Goal: Task Accomplishment & Management: Manage account settings

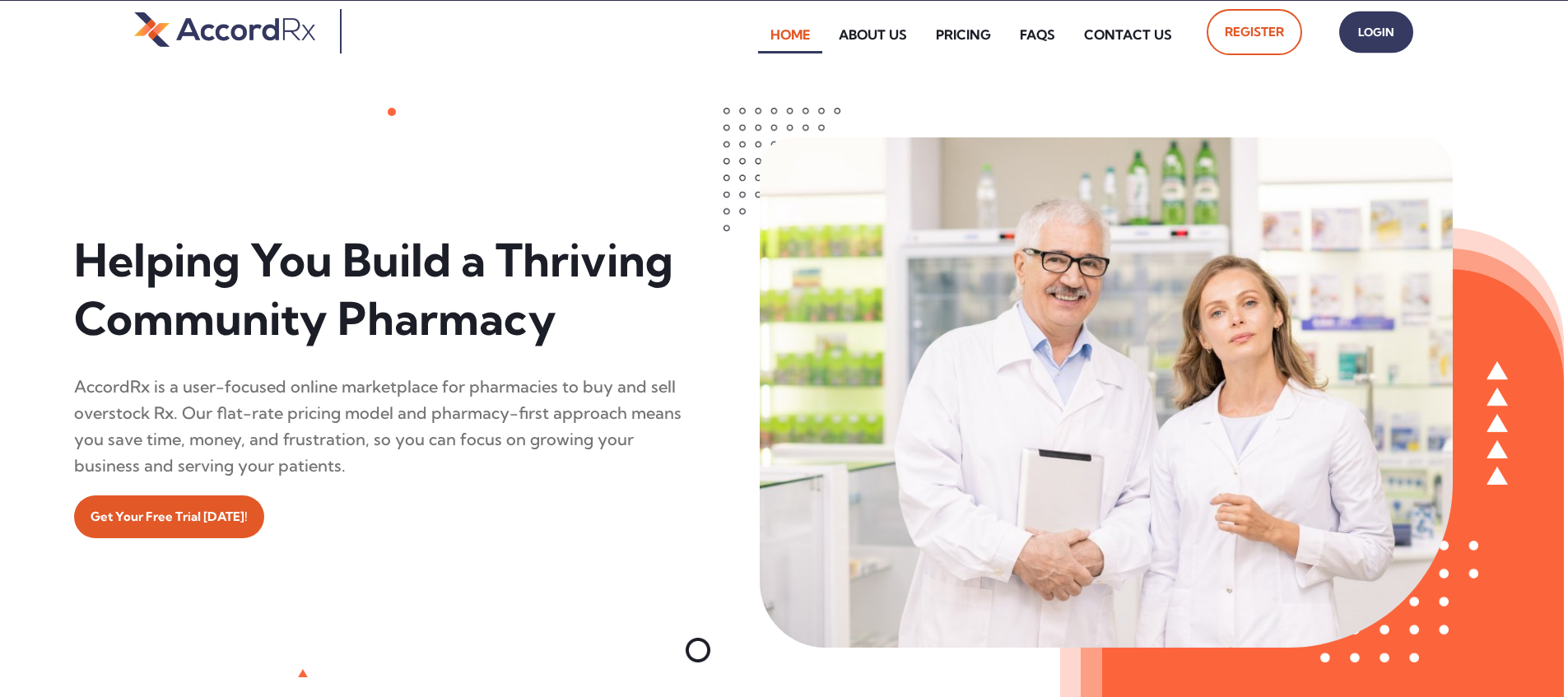
click at [751, 32] on span "Login" at bounding box center [1376, 32] width 41 height 24
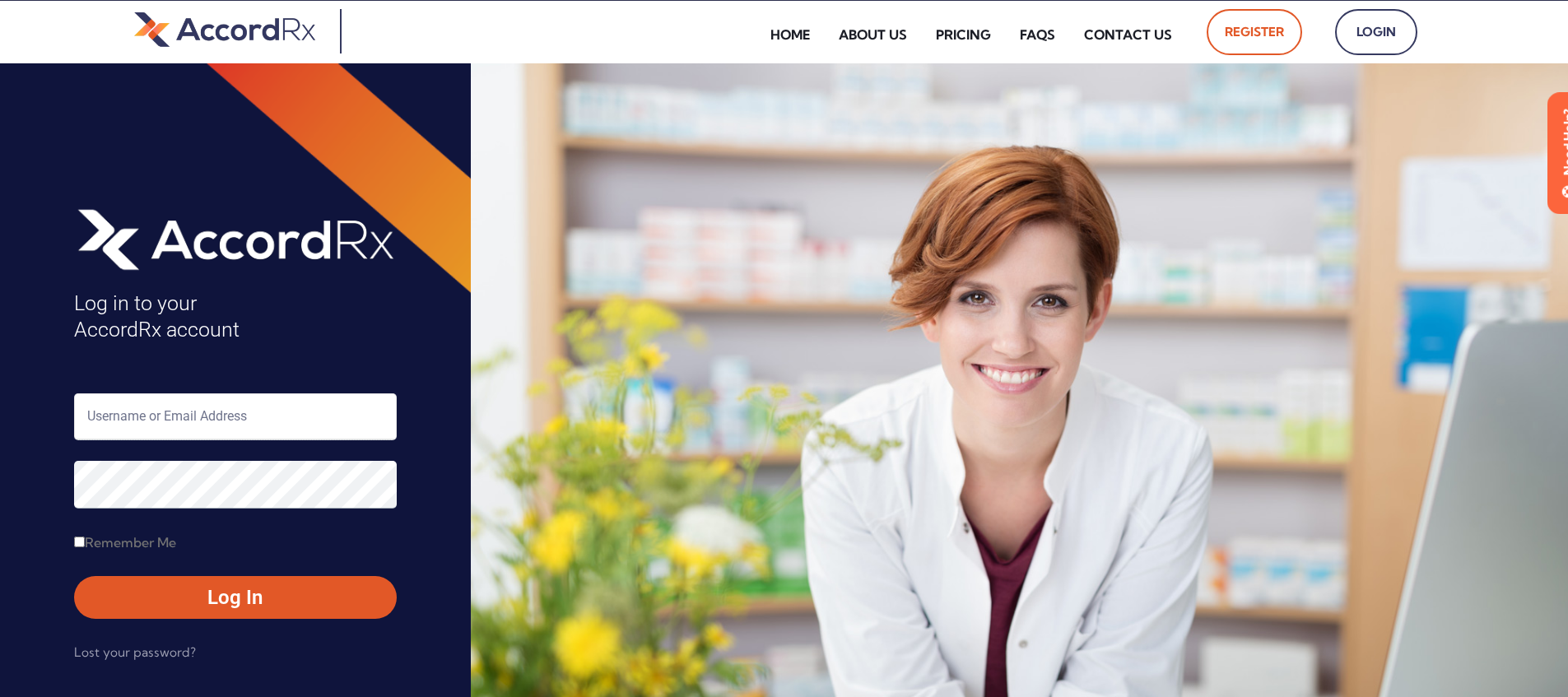
click at [160, 422] on input "text" at bounding box center [235, 416] width 323 height 47
type input "ARX-[PERSON_NAME]"
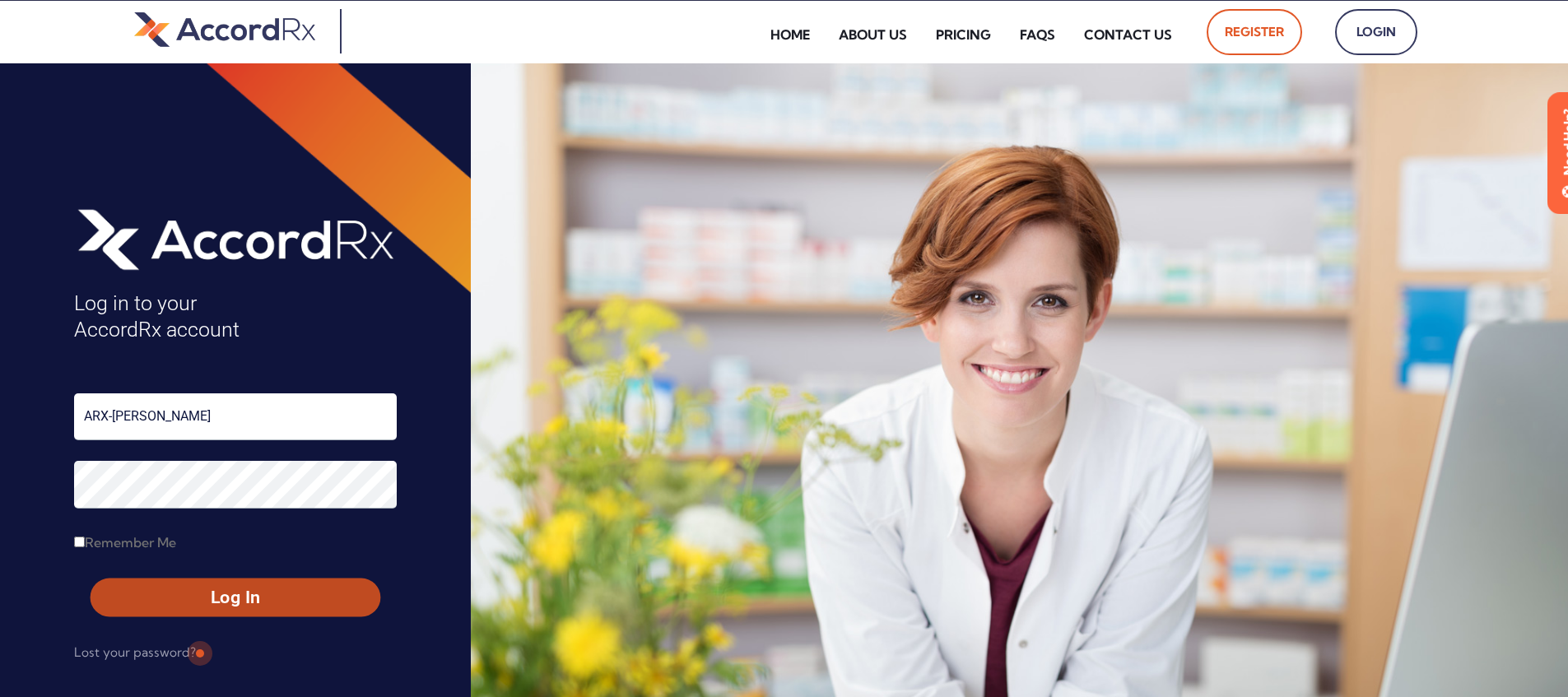
click at [198, 600] on span "Log In" at bounding box center [236, 598] width 260 height 24
